Goal: Task Accomplishment & Management: Complete application form

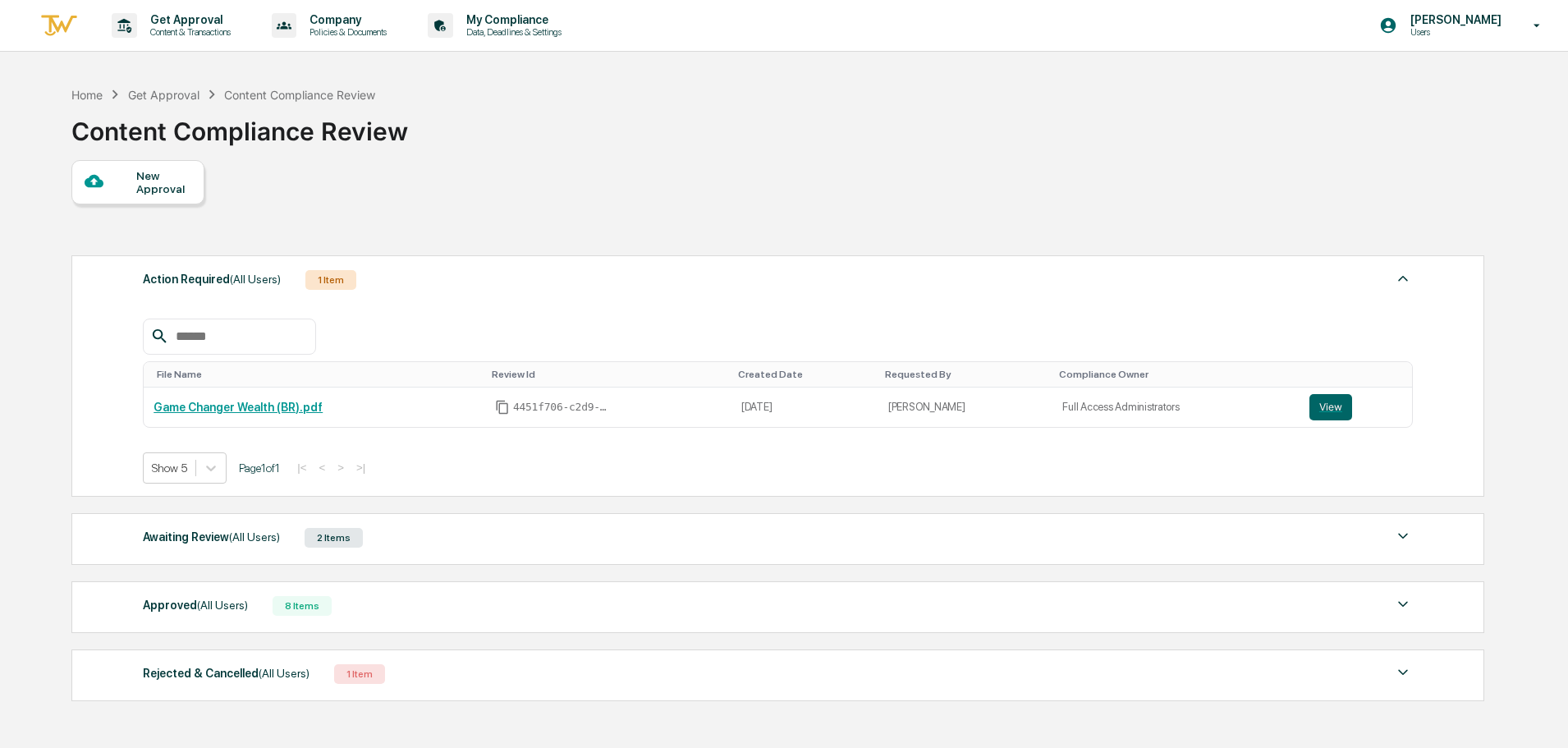
click at [116, 182] on div at bounding box center [111, 181] width 52 height 20
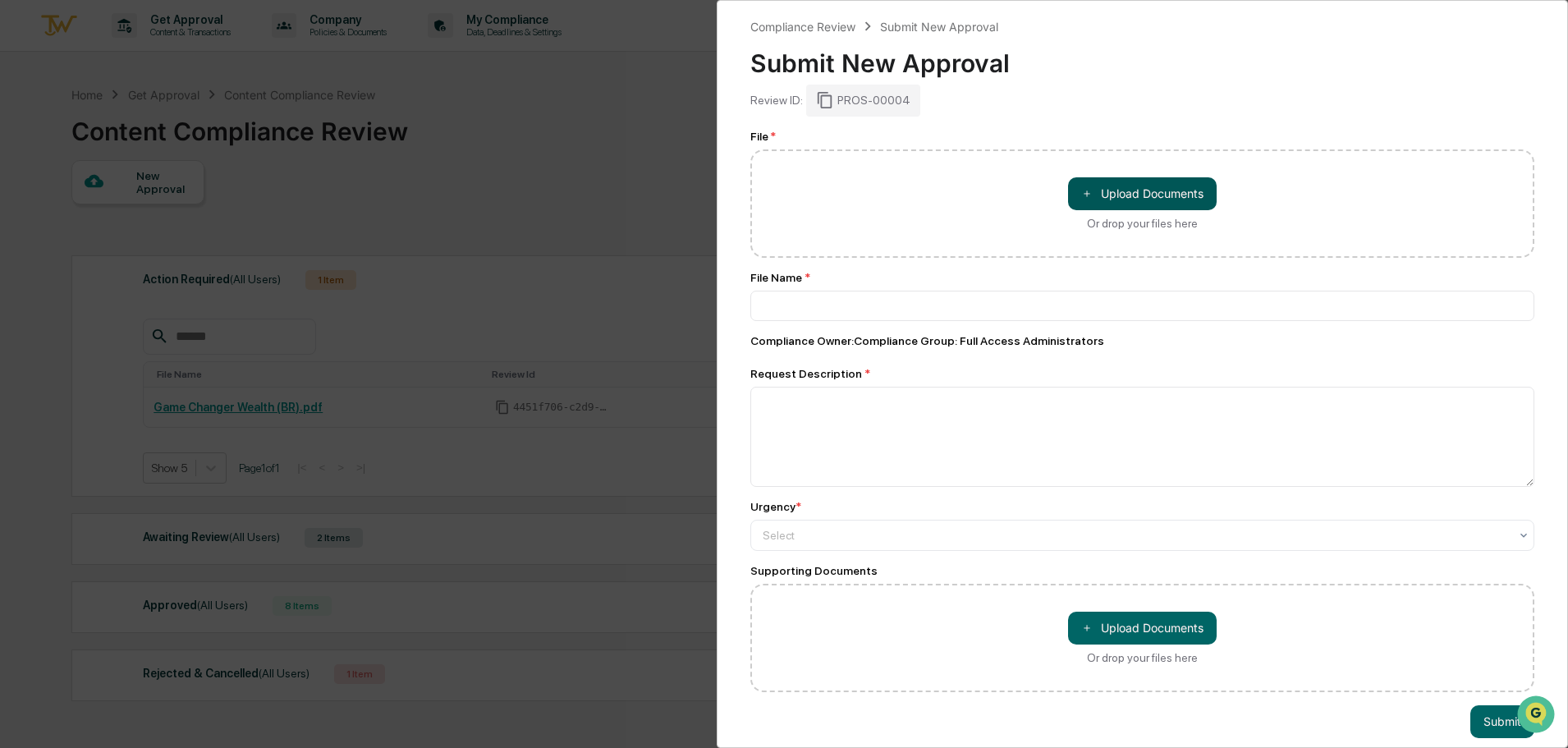
click at [1129, 204] on button "＋ Upload Documents" at bounding box center [1142, 193] width 148 height 33
type input "**********"
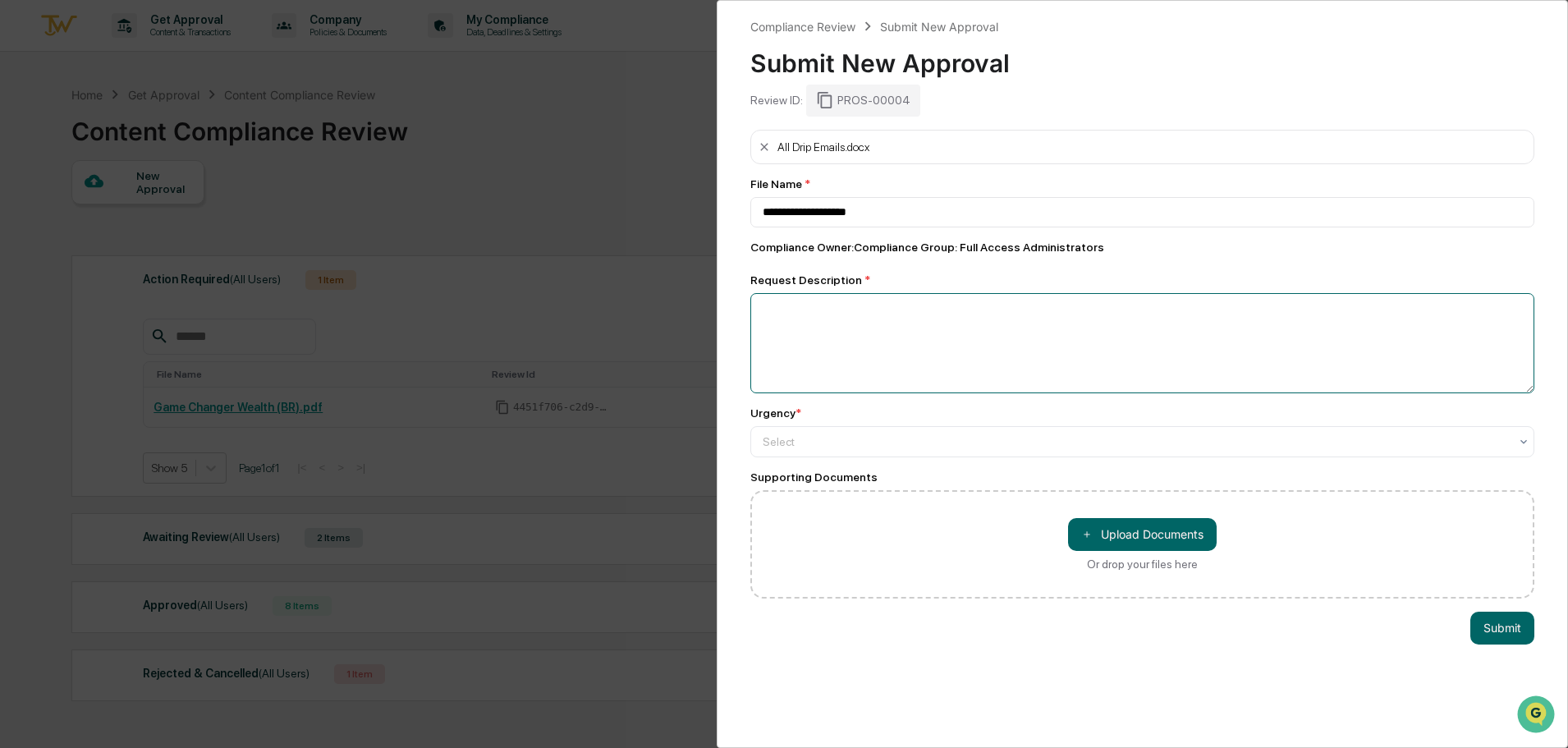
click at [822, 335] on textarea at bounding box center [1142, 343] width 784 height 100
type textarea "**********"
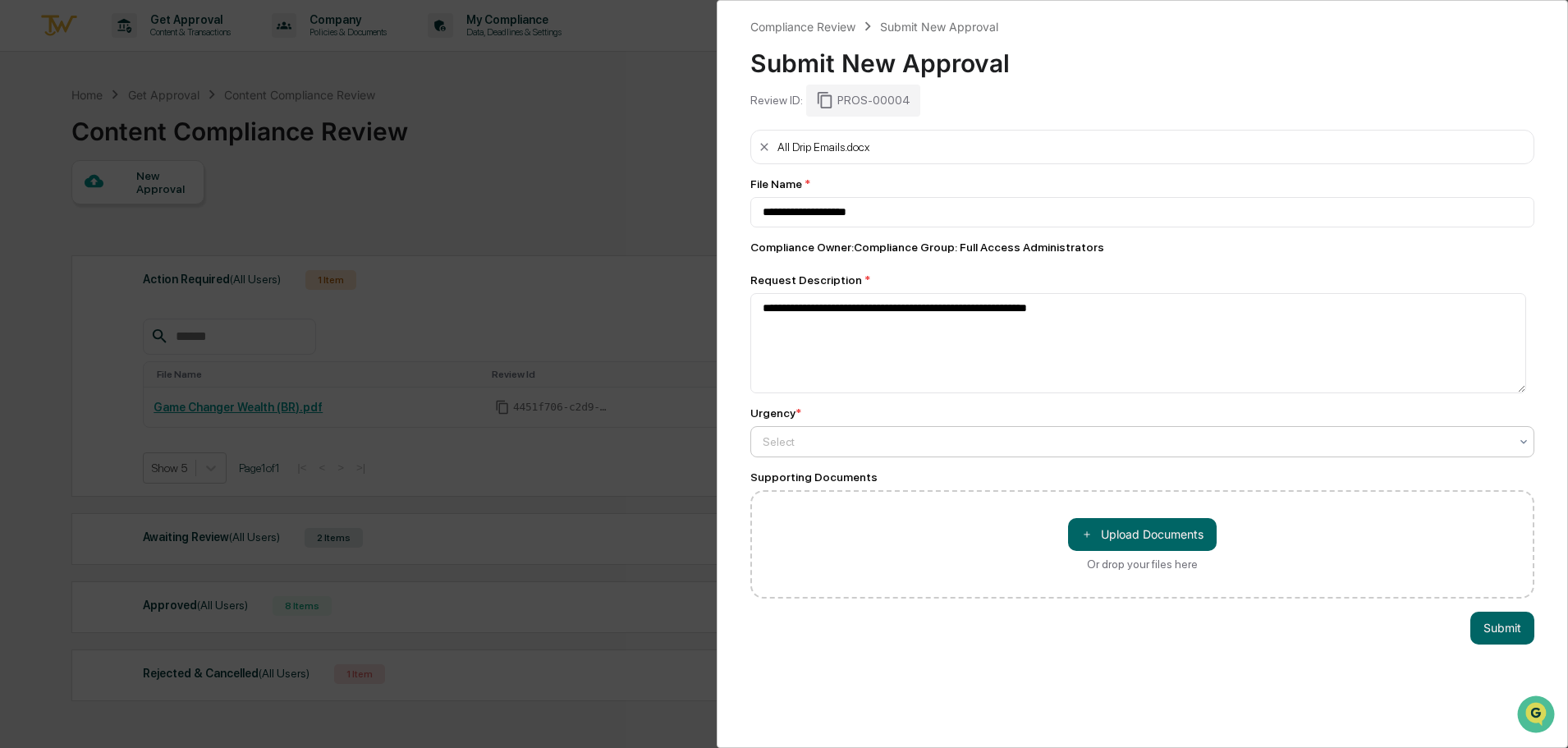
click at [813, 451] on div "Select" at bounding box center [1136, 442] width 762 height 23
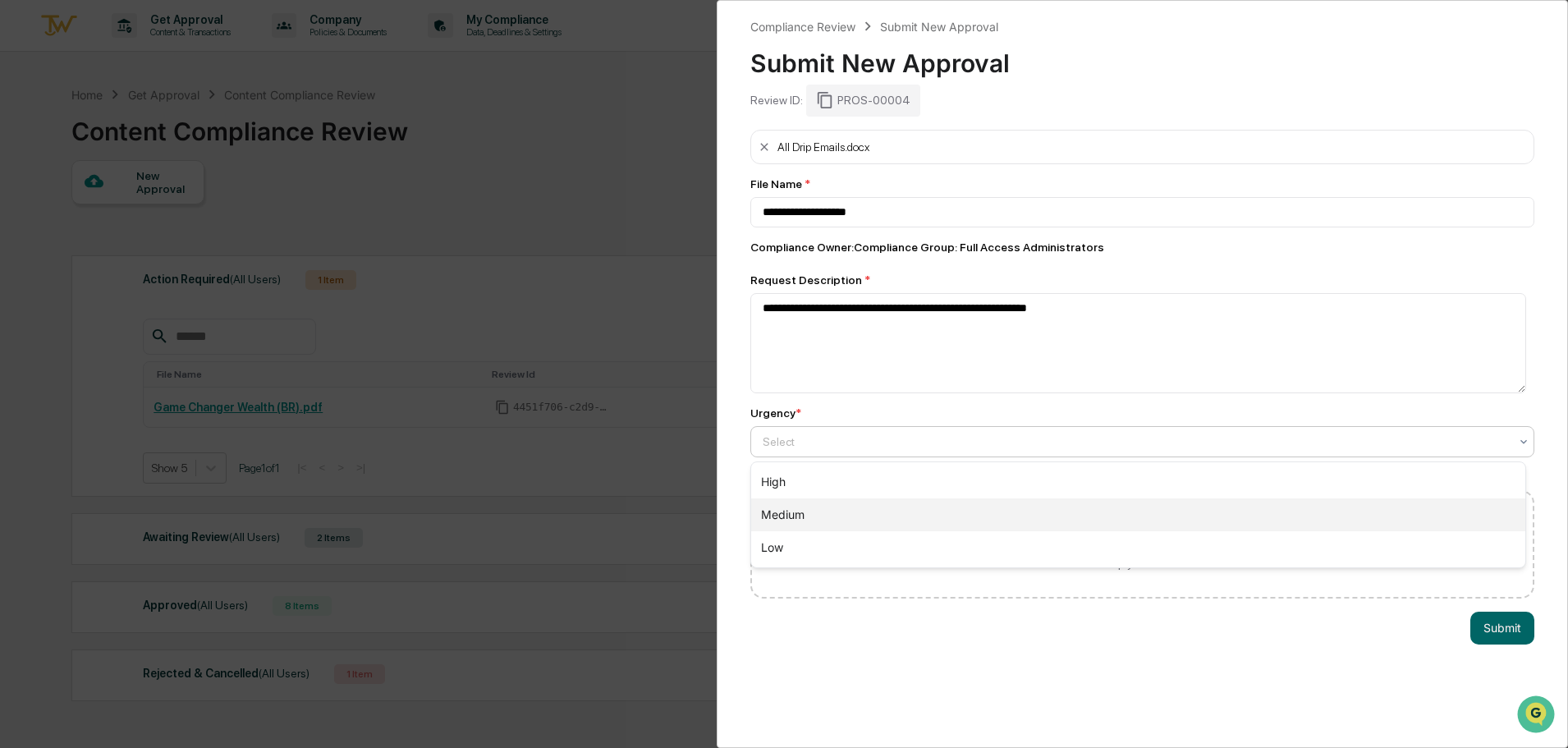
click at [819, 509] on div "Medium" at bounding box center [1138, 515] width 774 height 33
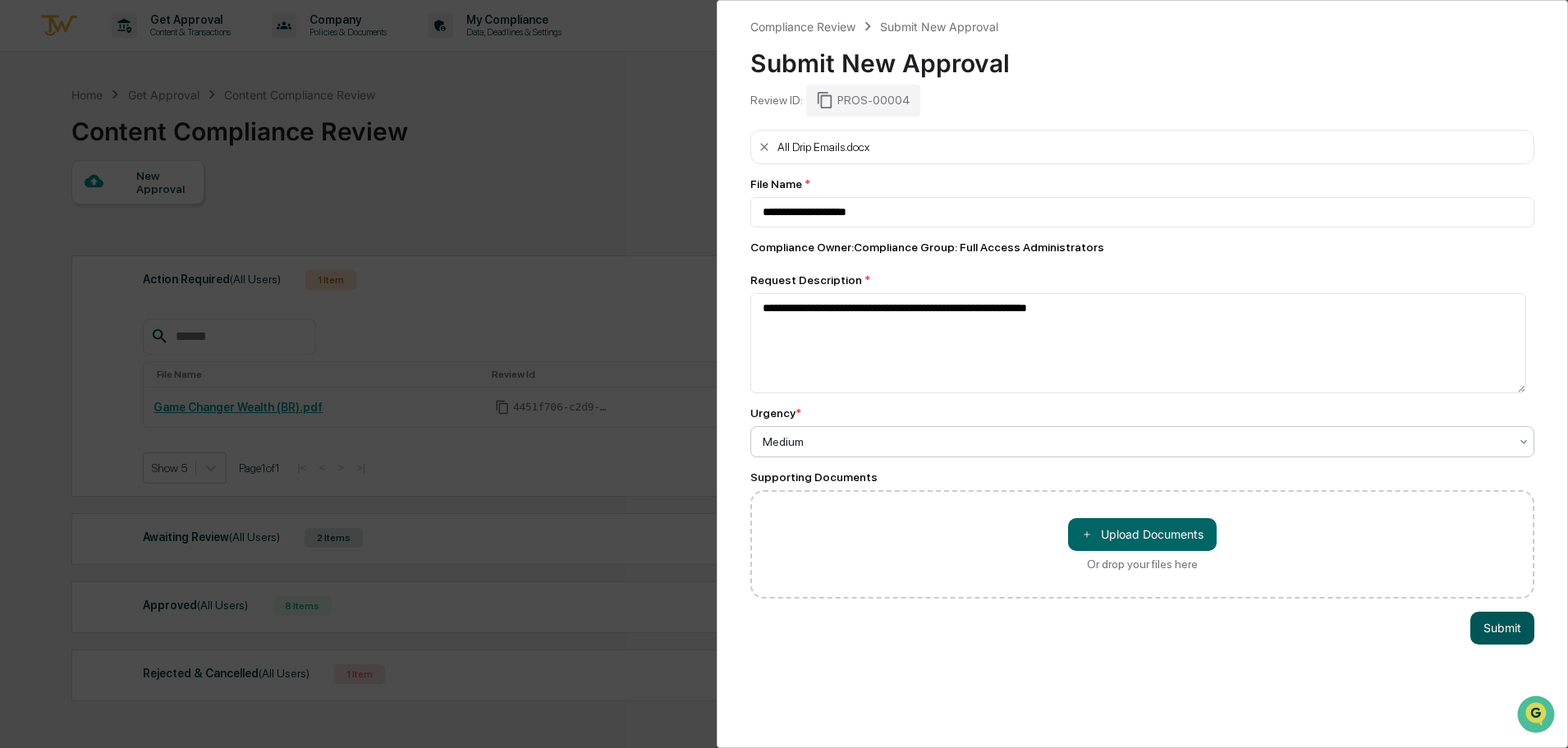
click at [1482, 619] on button "Submit" at bounding box center [1502, 628] width 64 height 33
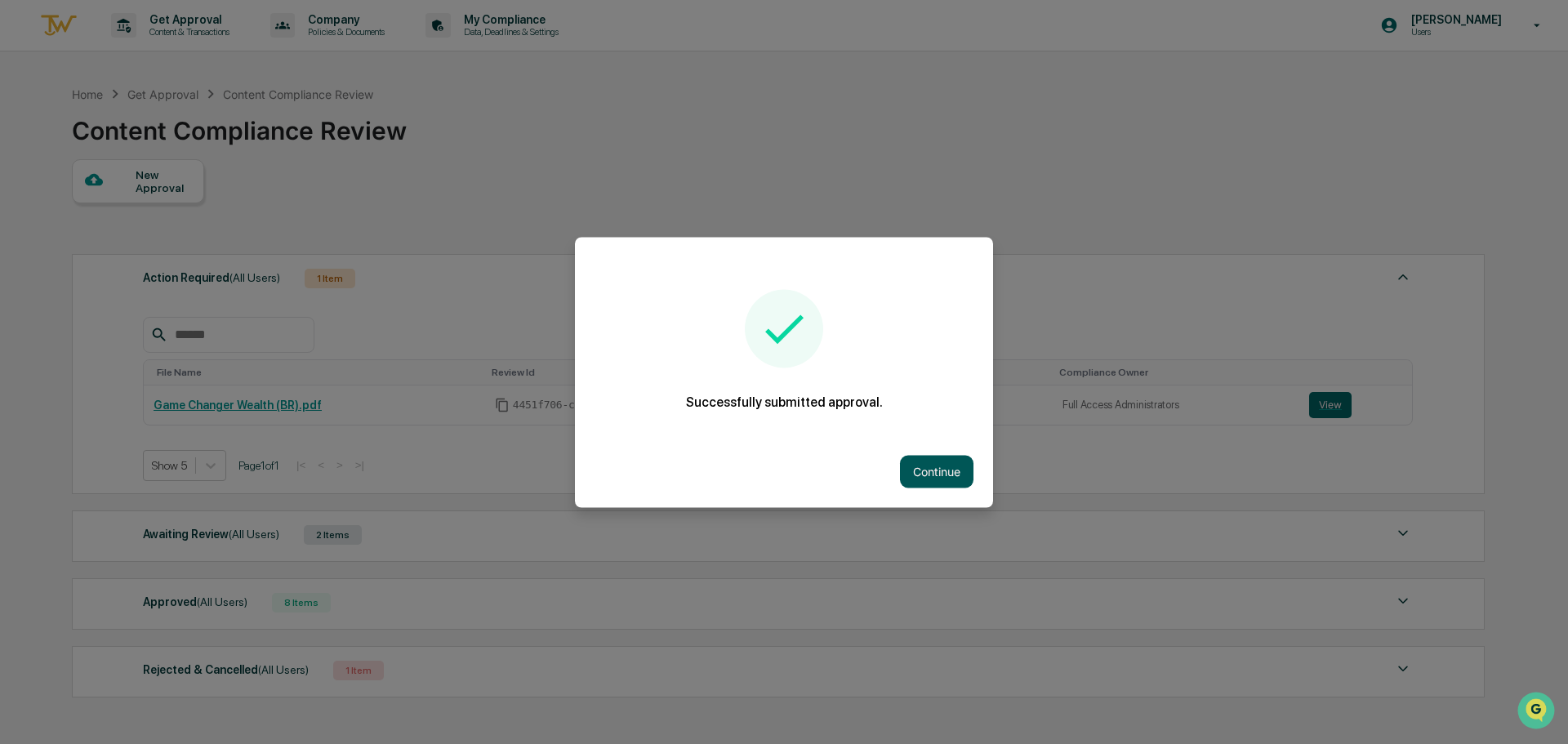
click at [929, 472] on button "Continue" at bounding box center [937, 471] width 74 height 33
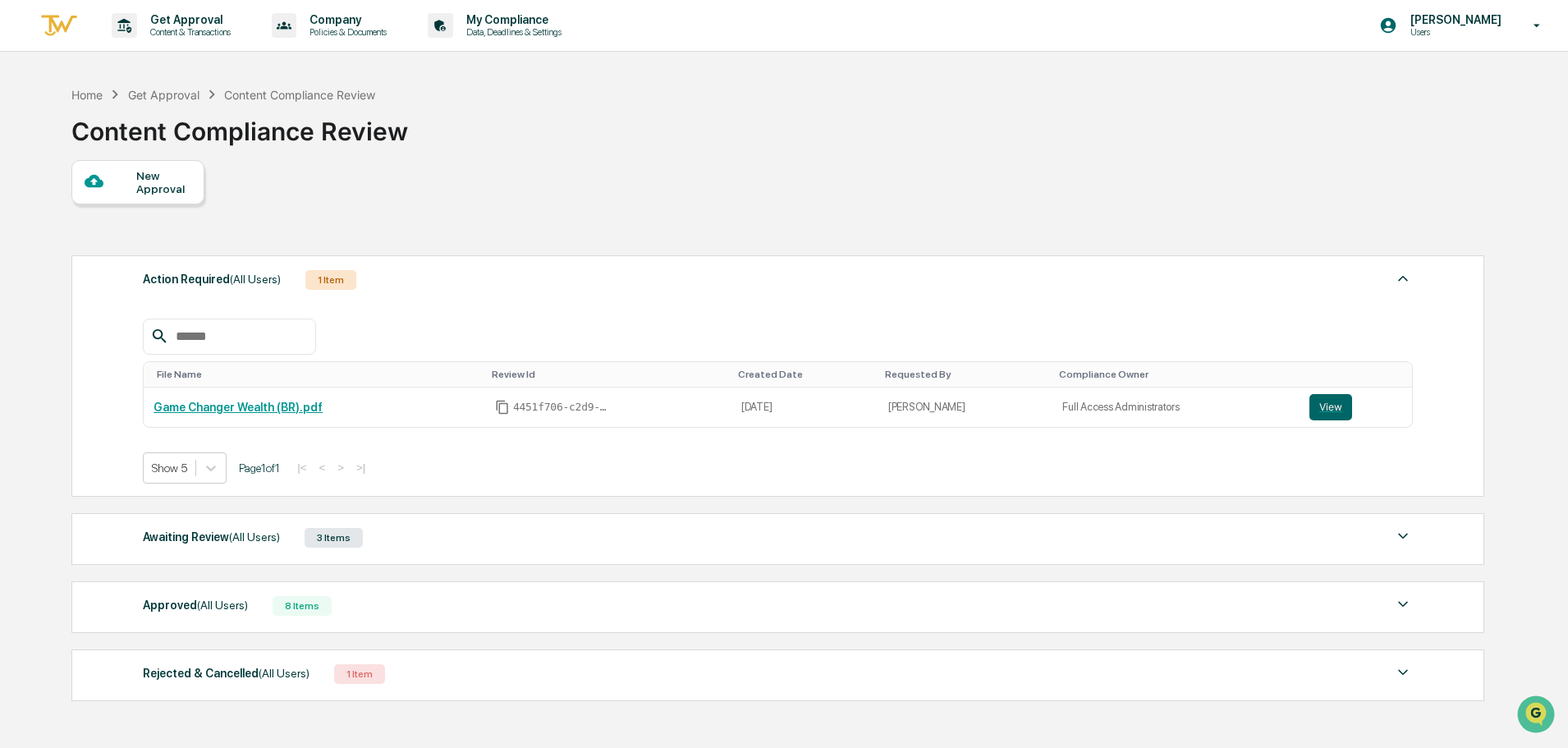
click at [237, 532] on span "(All Users)" at bounding box center [254, 537] width 51 height 13
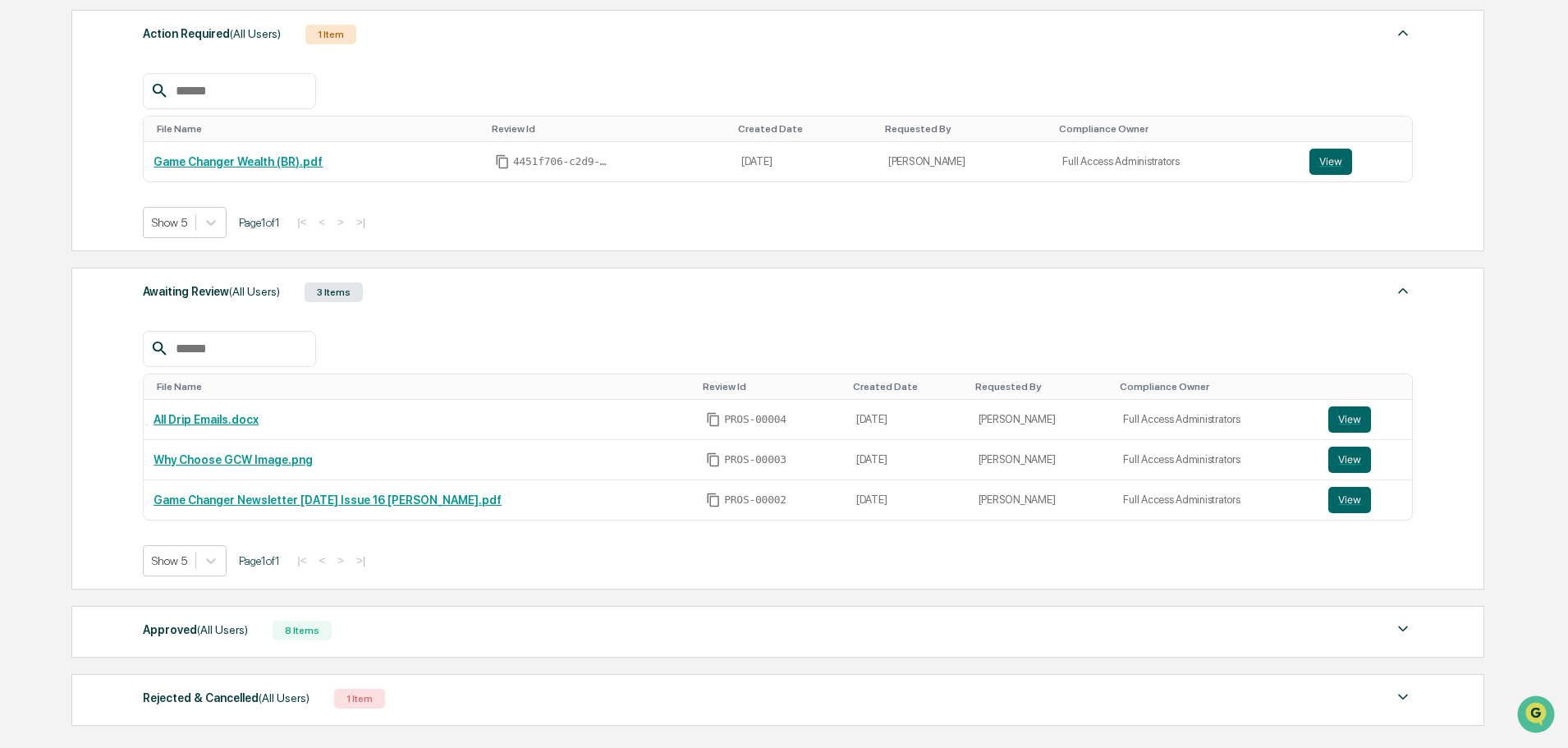
scroll to position [246, 0]
